Goal: Check status

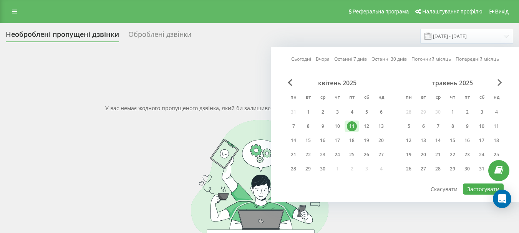
click at [499, 81] on span "Next Month" at bounding box center [500, 82] width 5 height 7
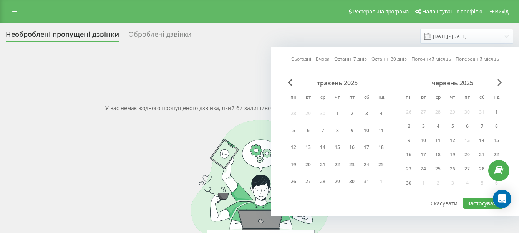
click at [499, 81] on span "Next Month" at bounding box center [500, 82] width 5 height 7
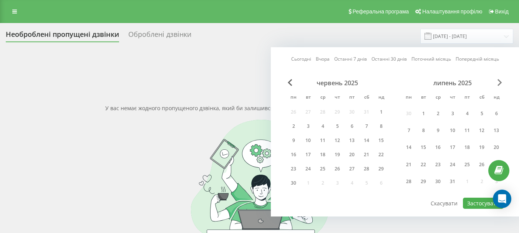
click at [499, 81] on span "Next Month" at bounding box center [500, 82] width 5 height 7
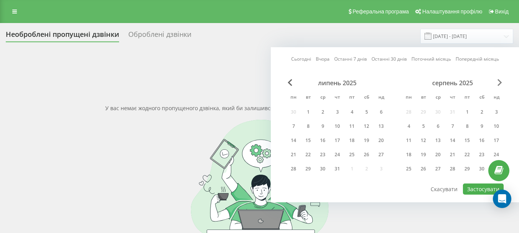
click at [499, 81] on span "Next Month" at bounding box center [500, 82] width 5 height 7
click at [480, 141] on div "20" at bounding box center [482, 141] width 10 height 10
click at [475, 190] on button "Застосувати" at bounding box center [483, 189] width 41 height 11
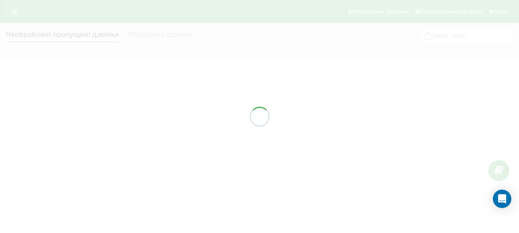
type input "[DATE] - [DATE]"
